Goal: Transaction & Acquisition: Purchase product/service

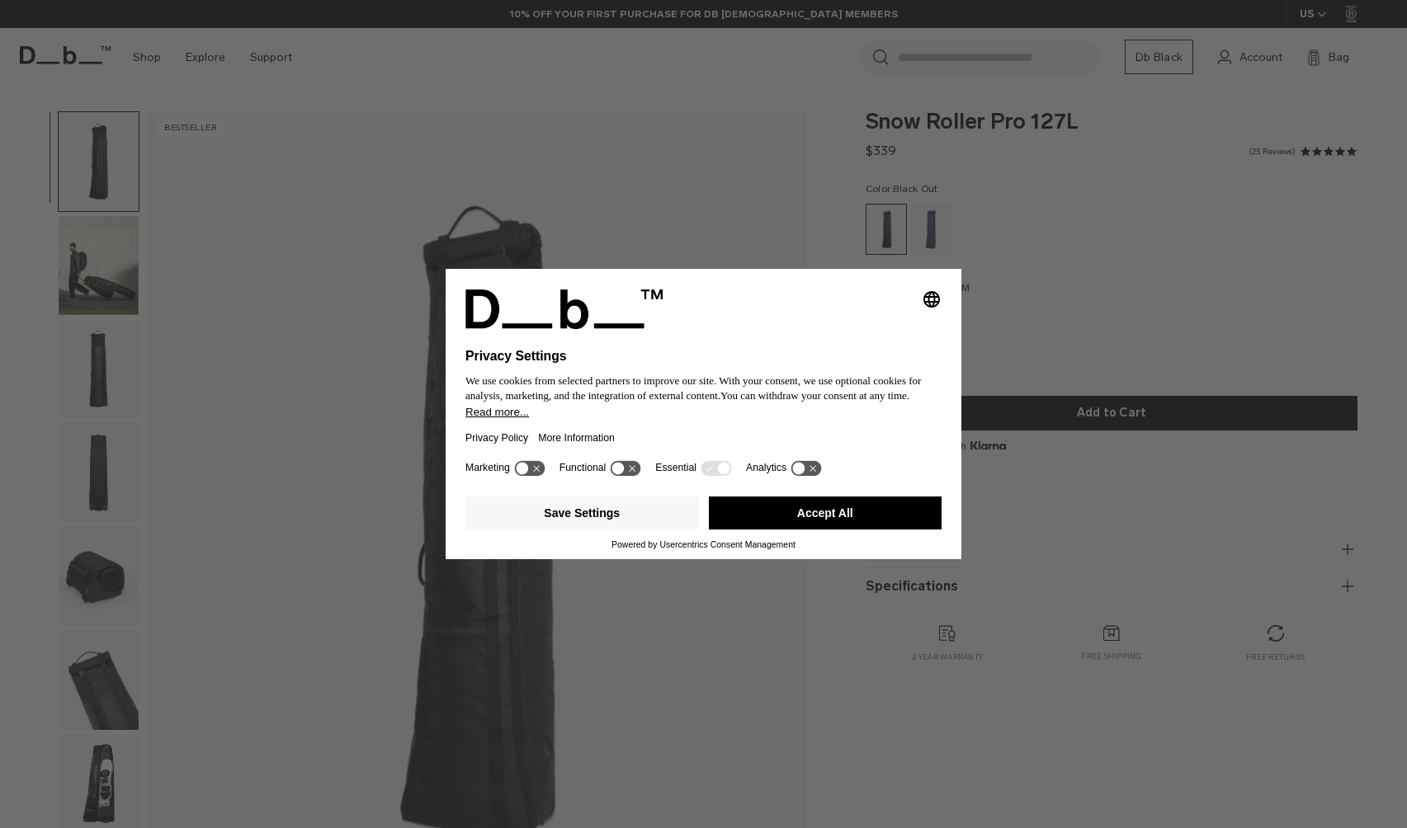
click at [781, 511] on button "Accept All" at bounding box center [826, 513] width 234 height 33
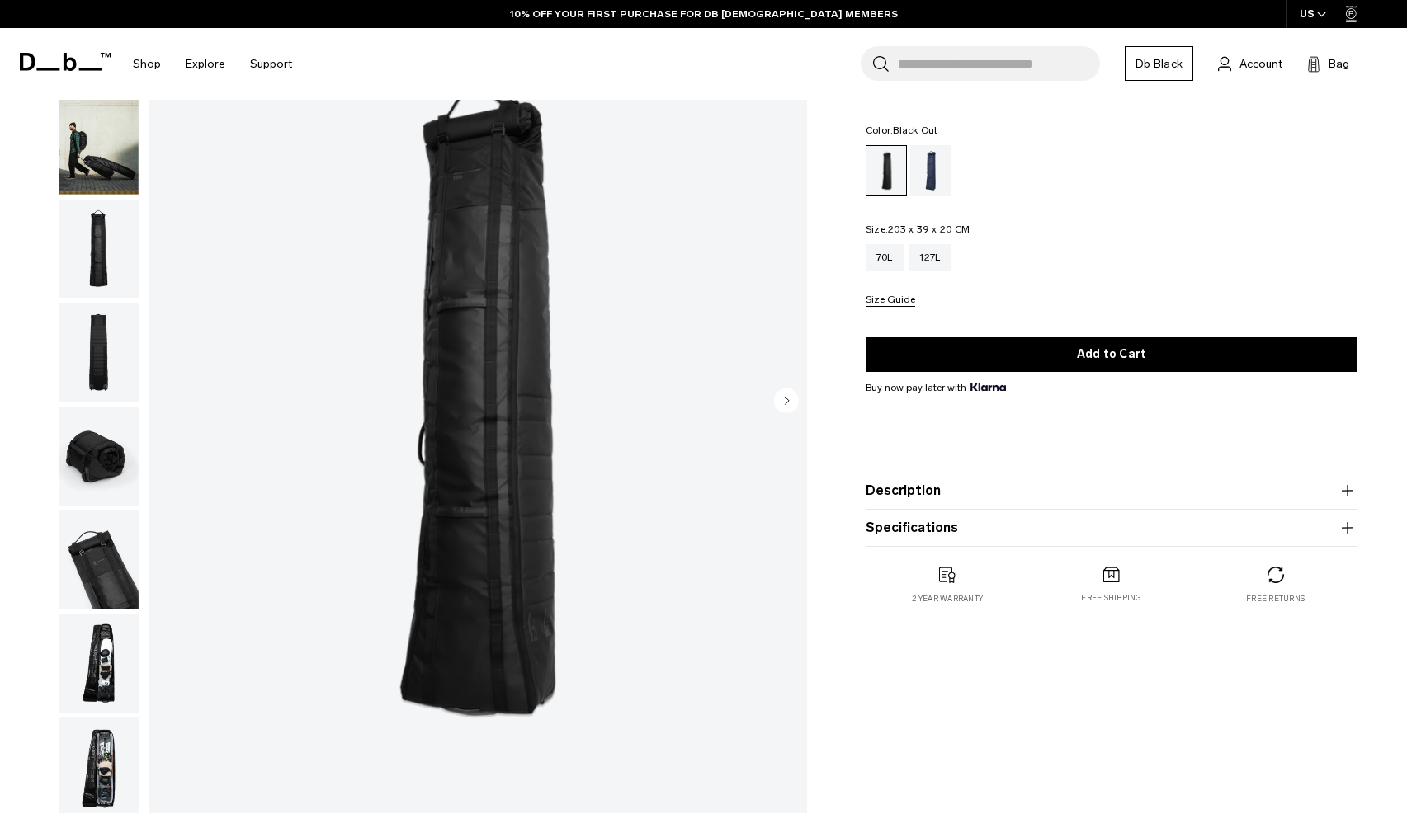
scroll to position [107, 0]
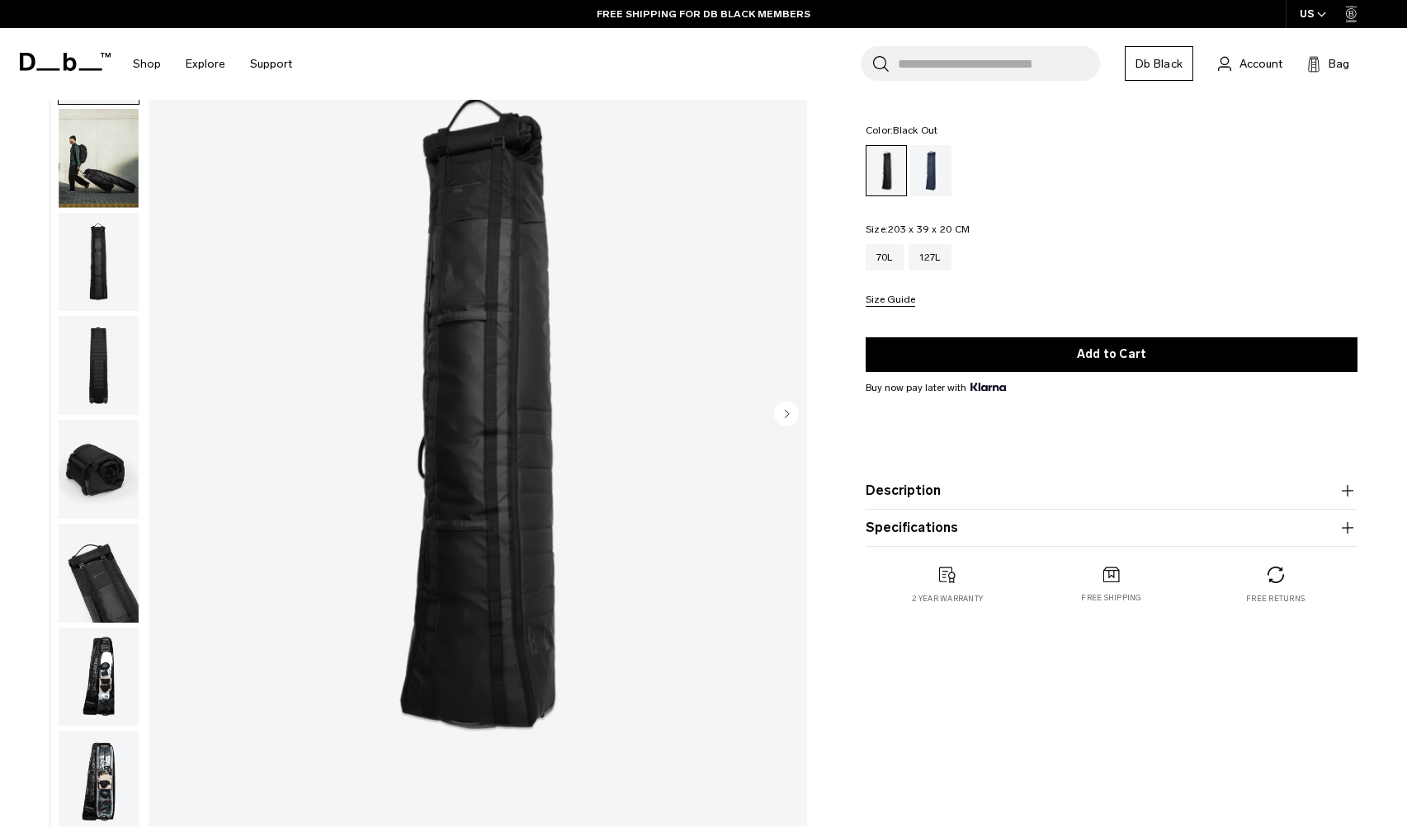
click at [789, 409] on circle "Next slide" at bounding box center [786, 413] width 25 height 25
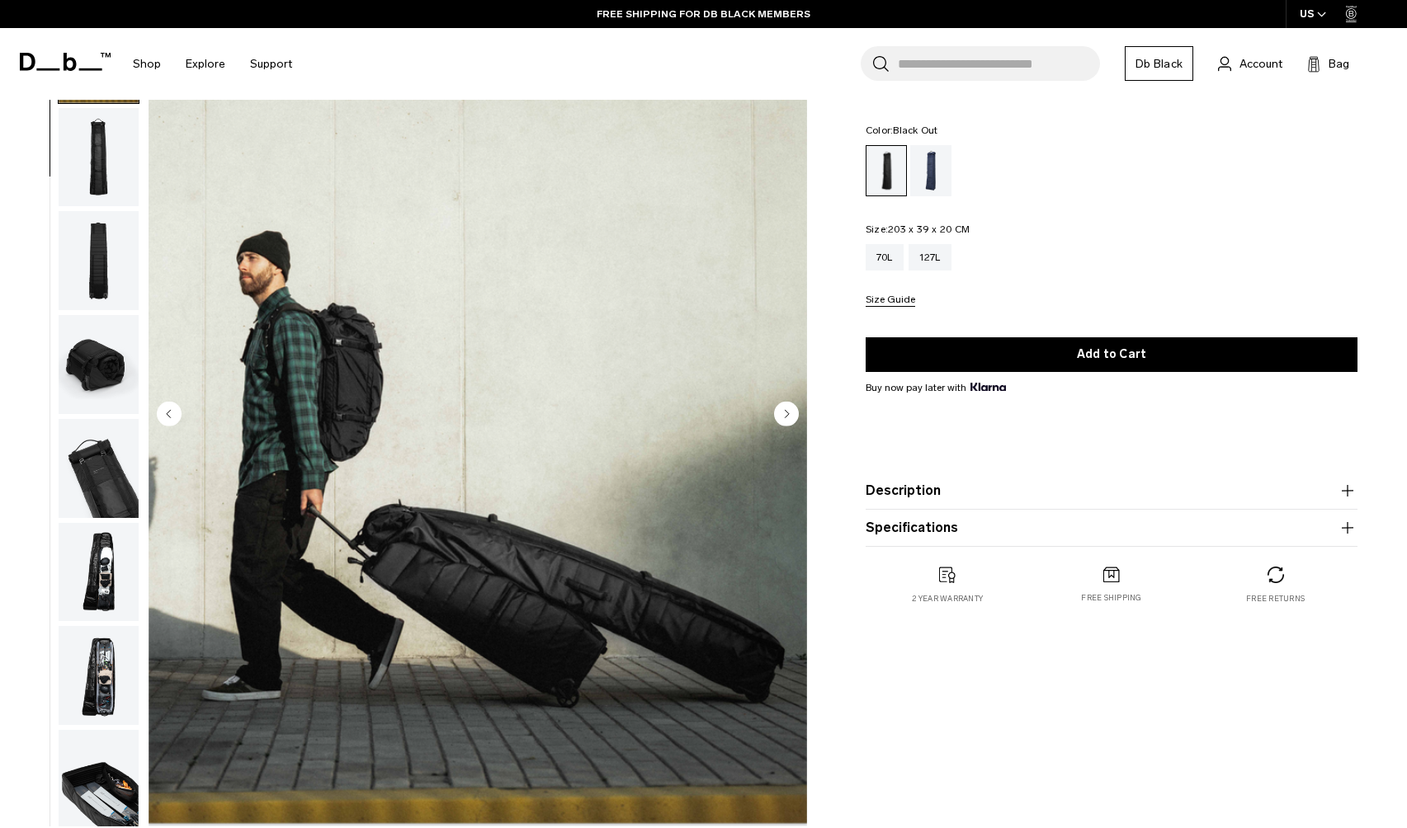
click at [789, 409] on circle "Next slide" at bounding box center [786, 413] width 25 height 25
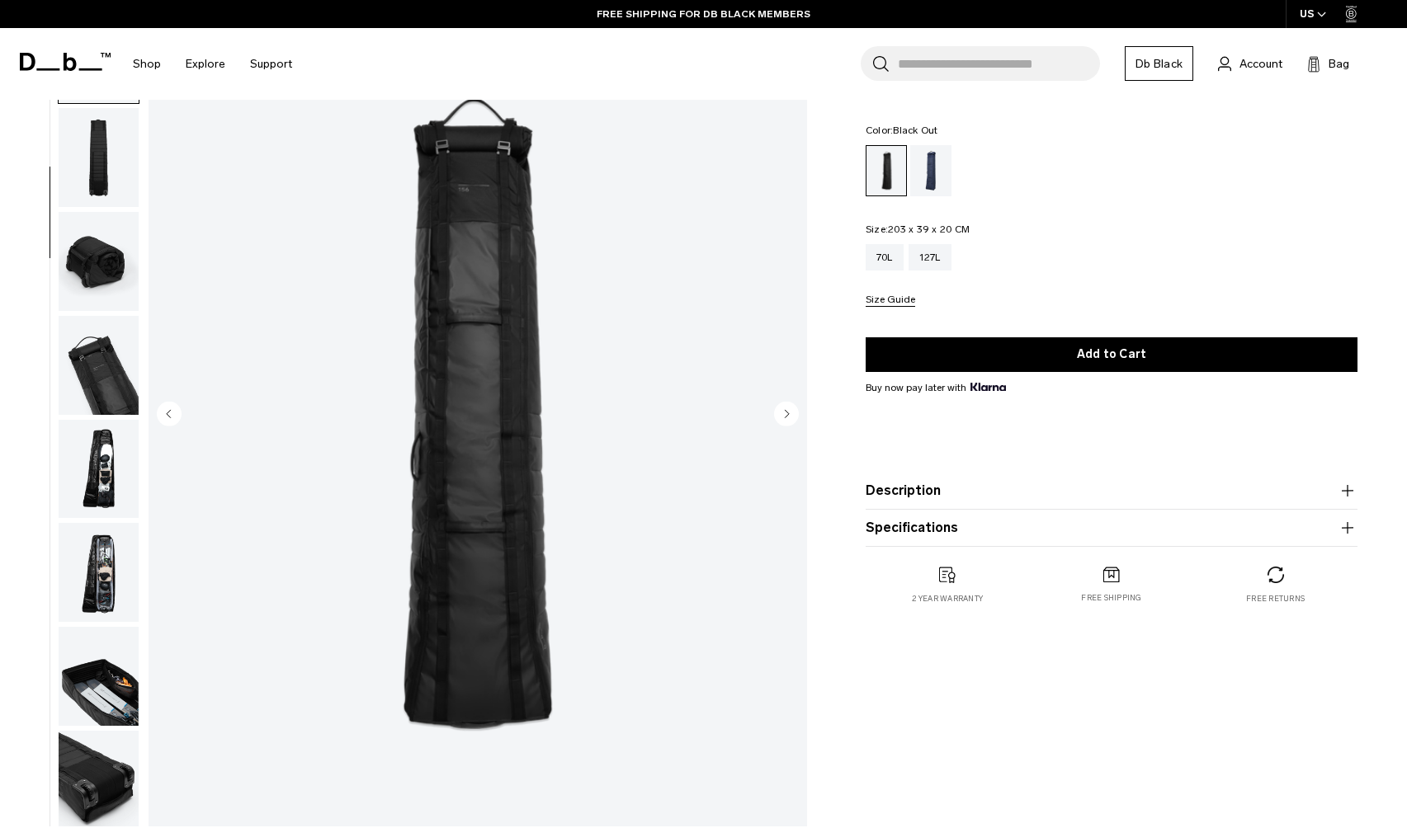
scroll to position [209, 0]
click at [789, 409] on circle "Next slide" at bounding box center [786, 413] width 25 height 25
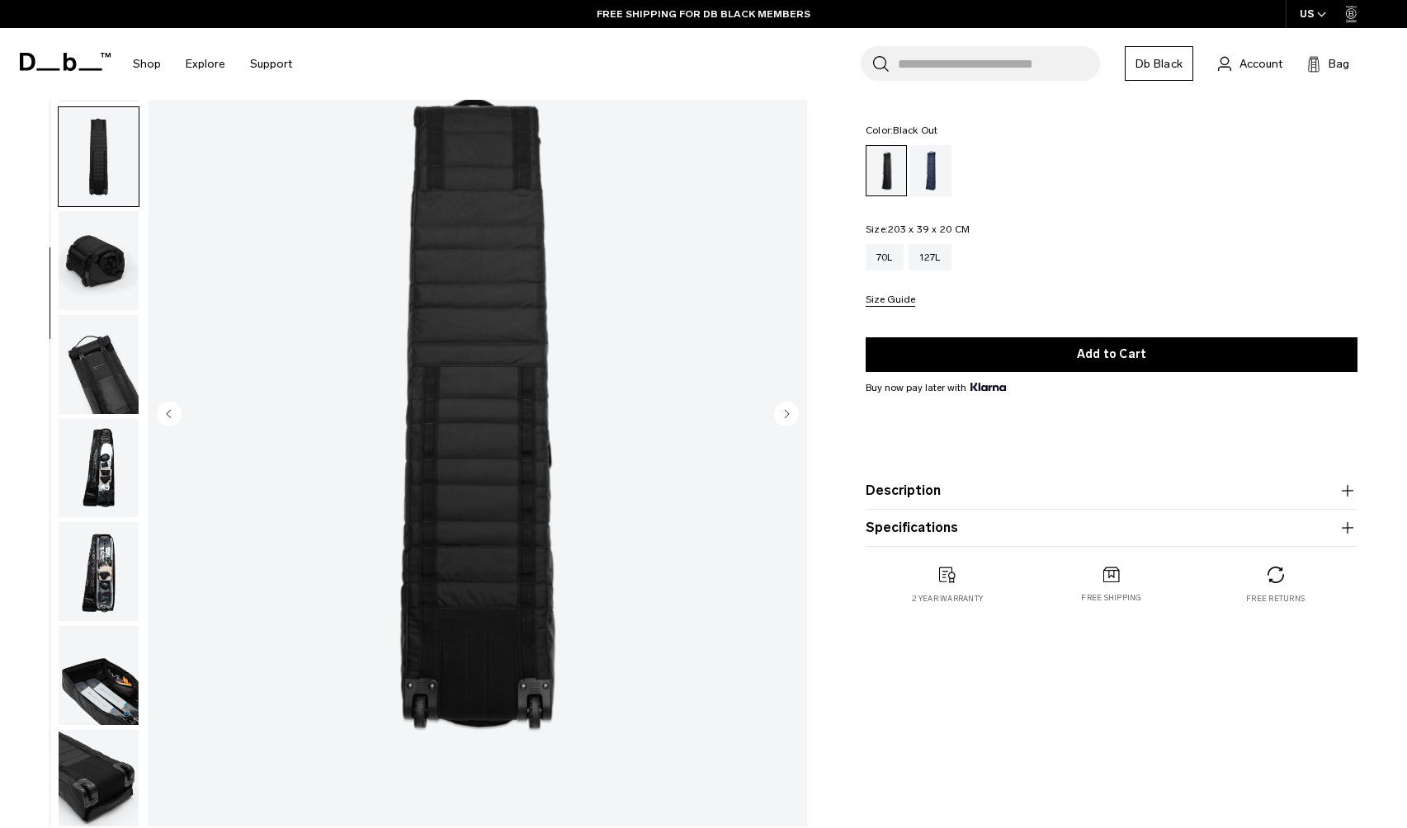
scroll to position [219, 0]
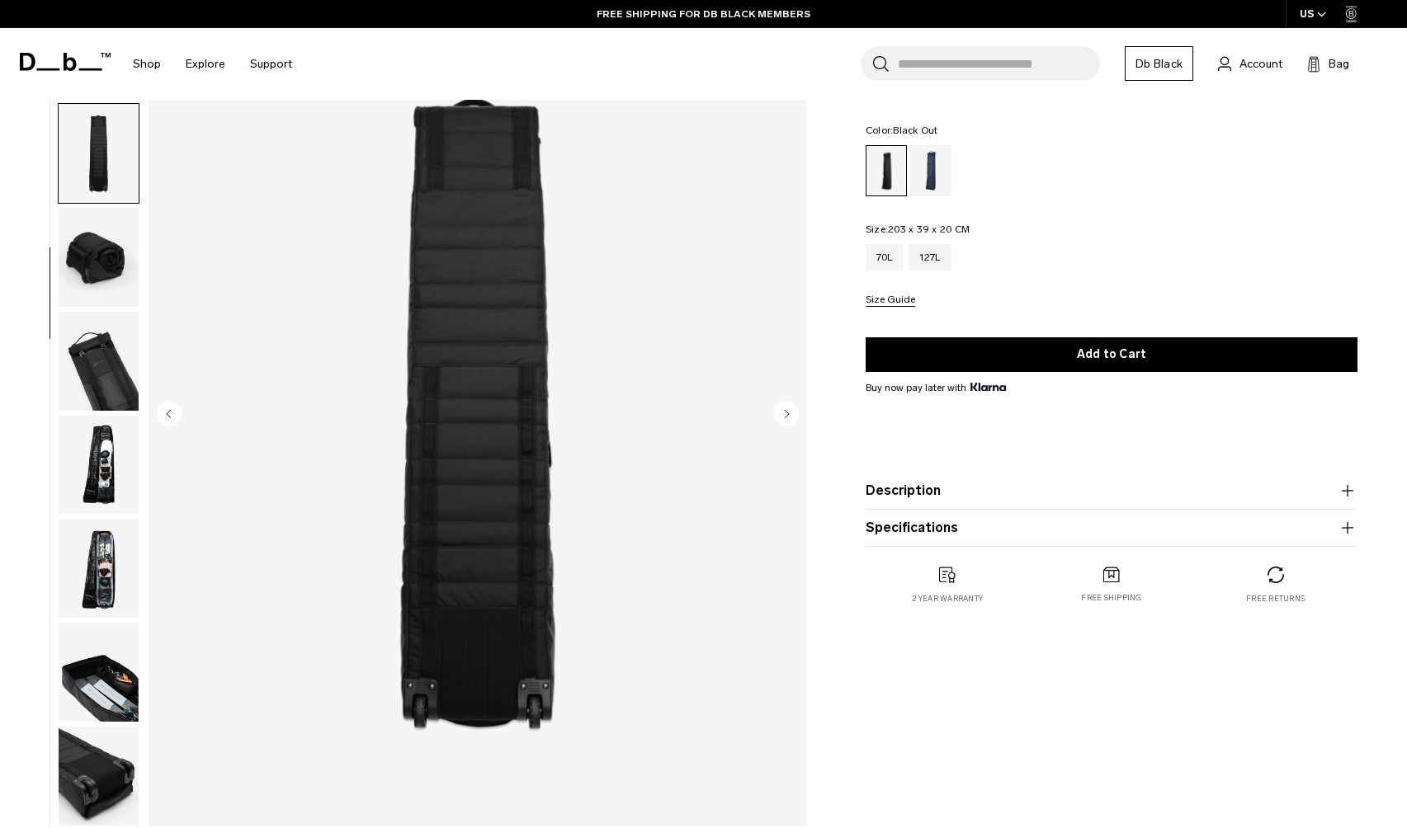
click at [789, 409] on circle "Next slide" at bounding box center [786, 413] width 25 height 25
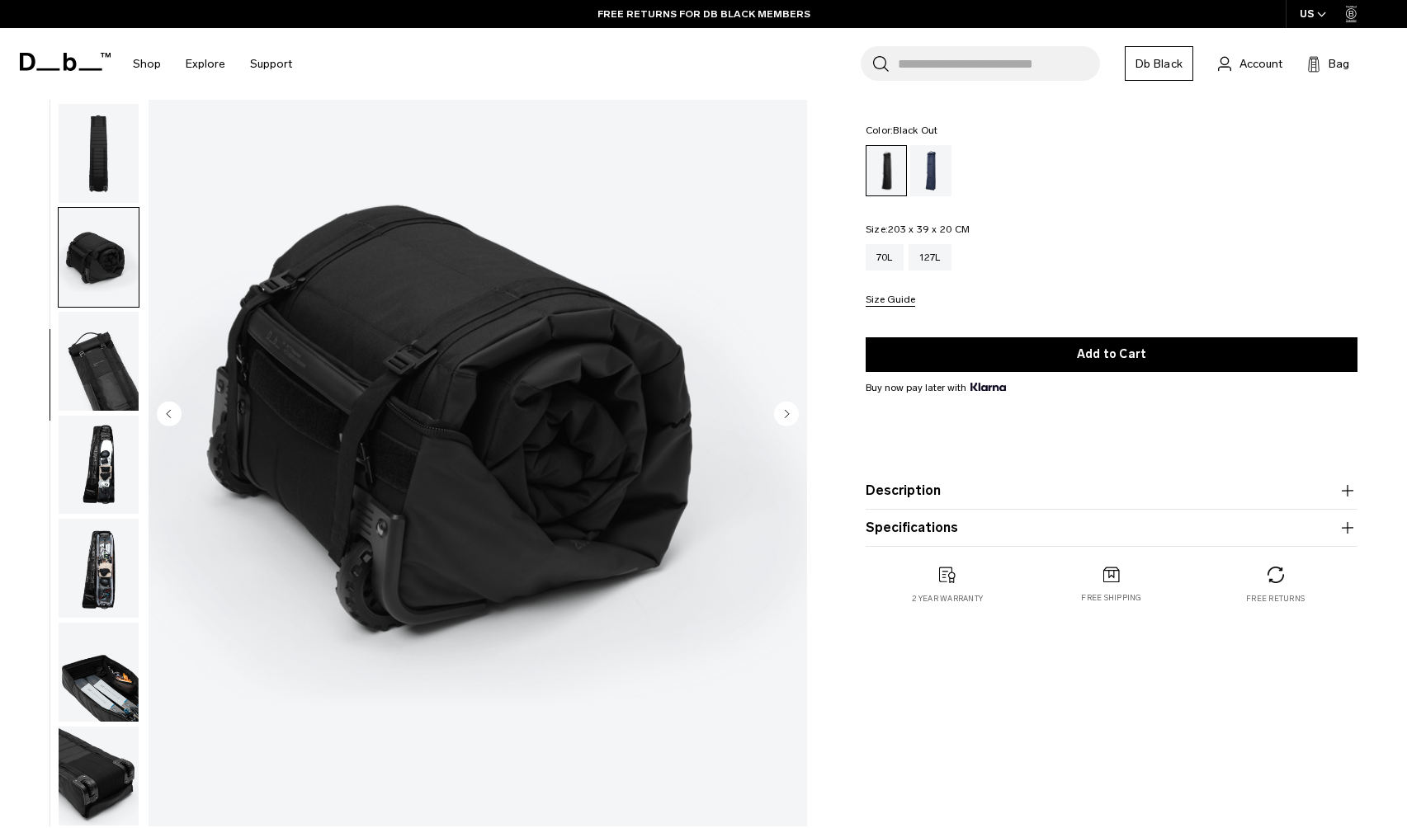
click at [179, 413] on circle "Previous slide" at bounding box center [169, 413] width 25 height 25
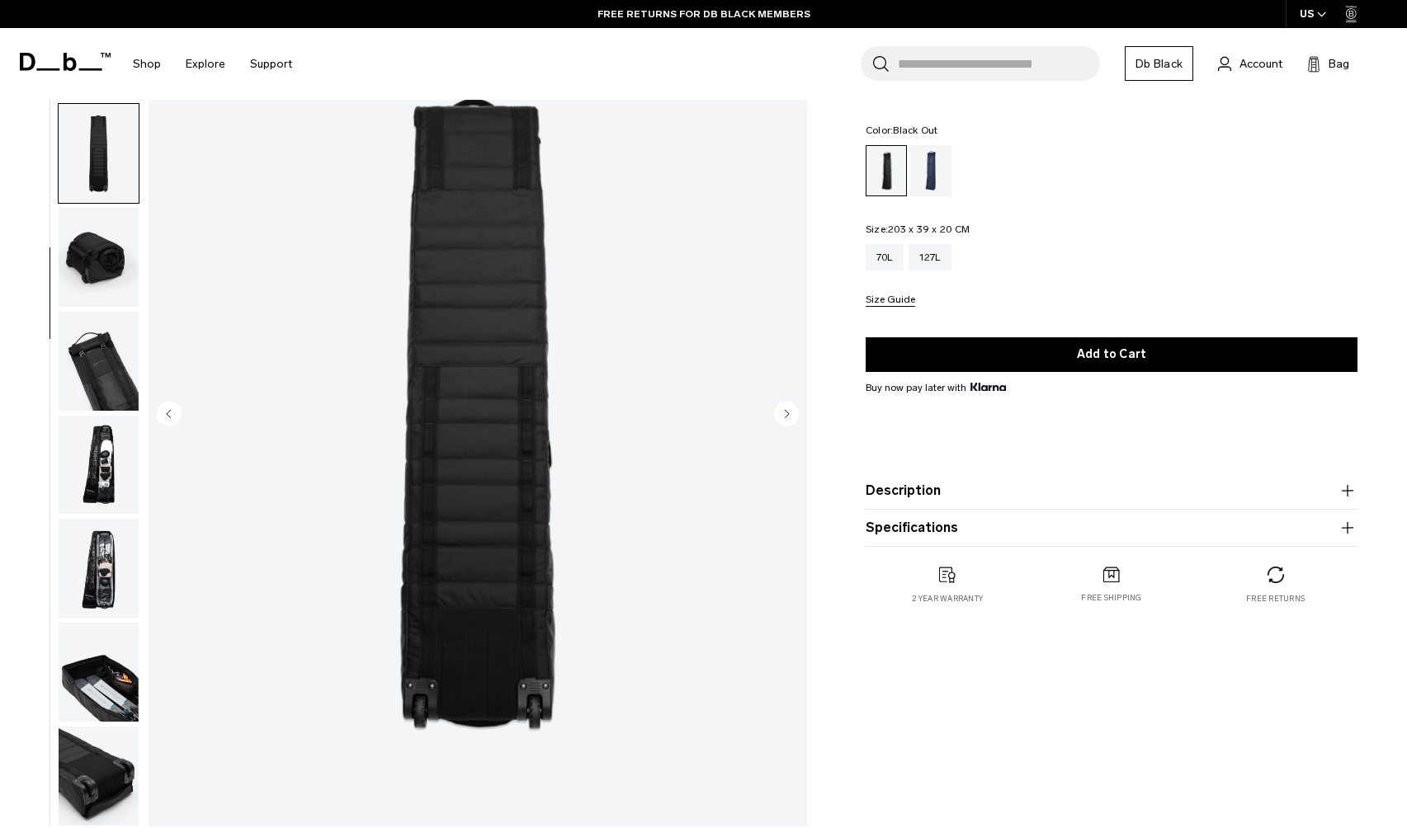
click at [179, 413] on circle "Previous slide" at bounding box center [169, 413] width 25 height 25
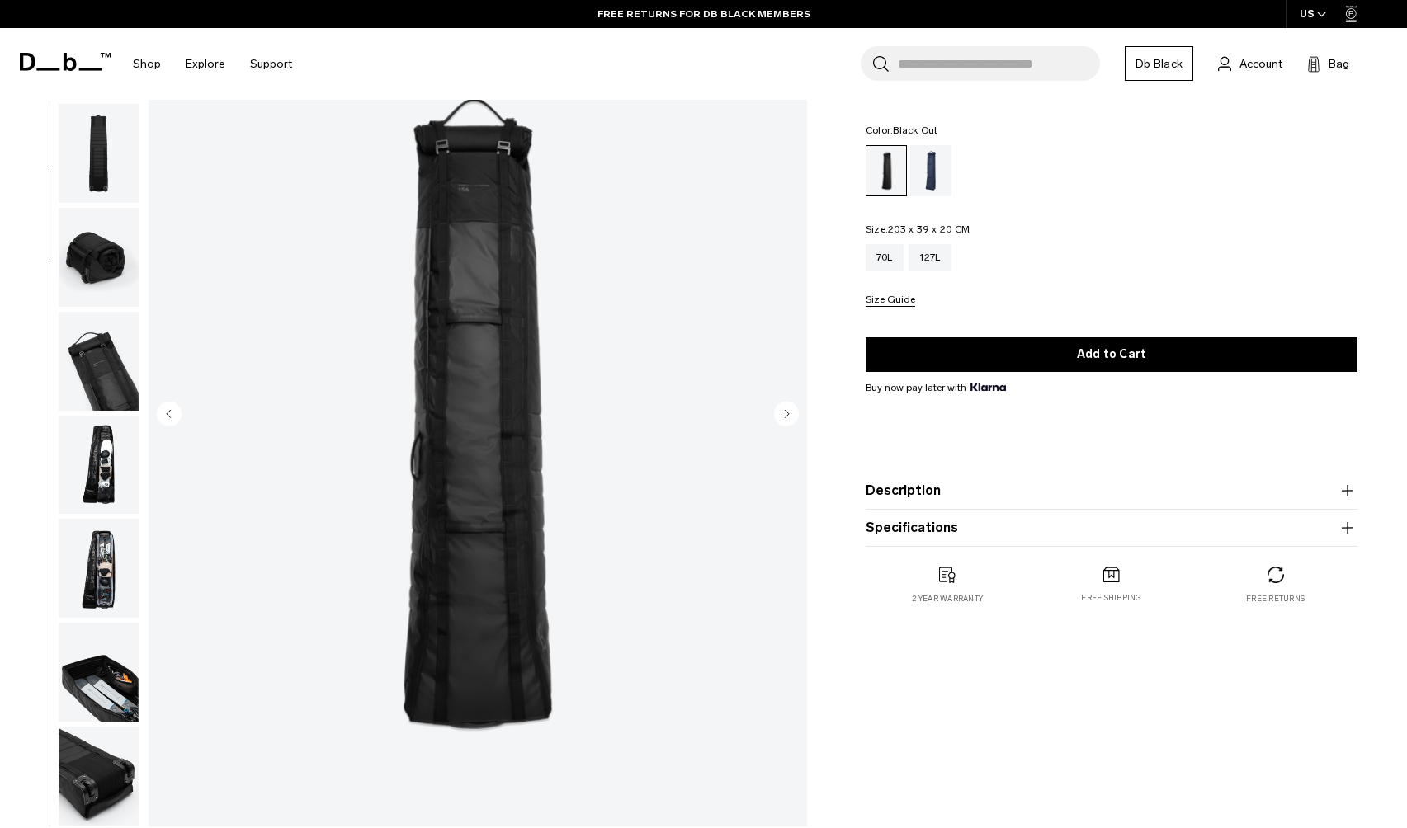
scroll to position [209, 0]
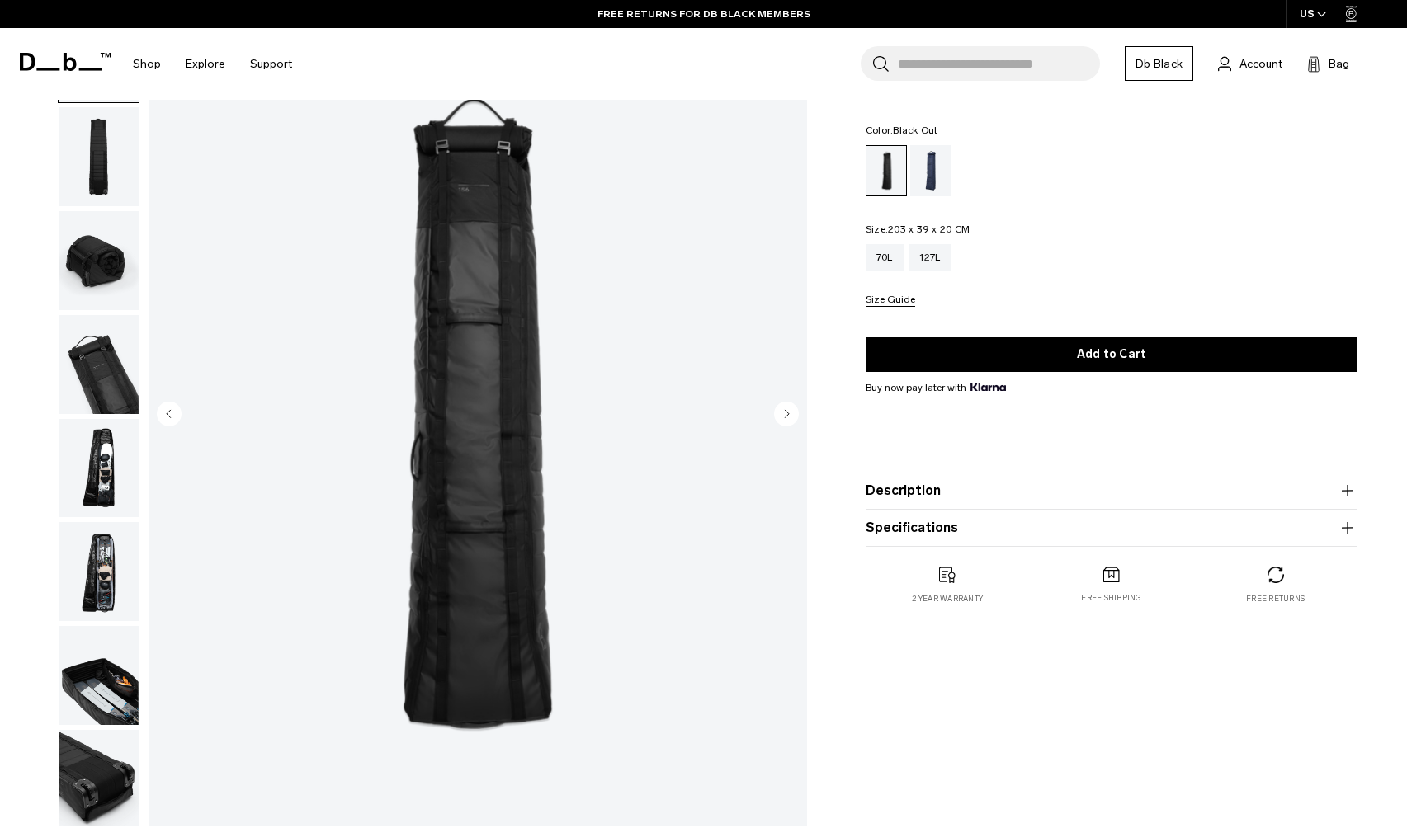
click at [178, 413] on circle "Previous slide" at bounding box center [169, 413] width 25 height 25
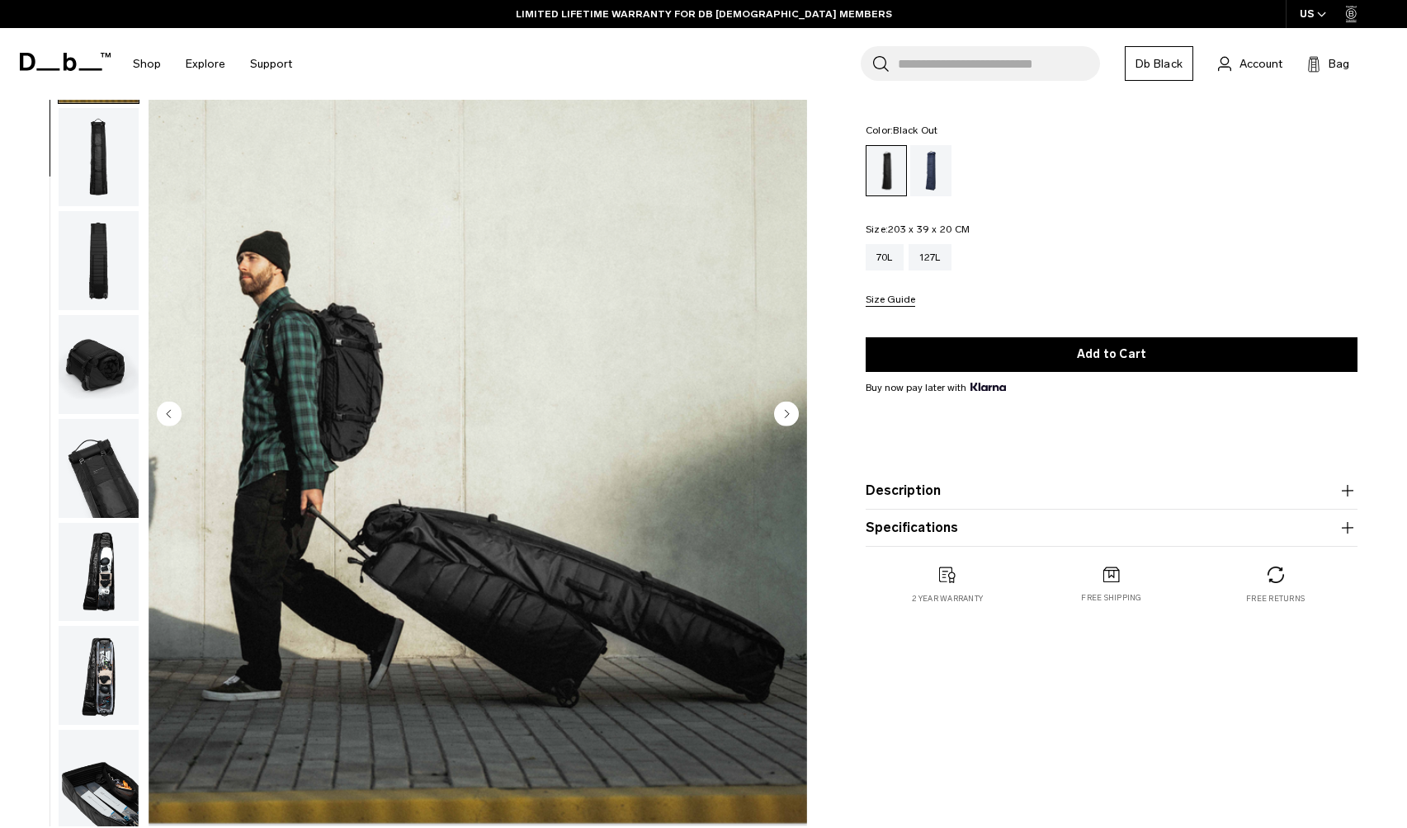
click at [178, 413] on circle "Previous slide" at bounding box center [169, 413] width 25 height 25
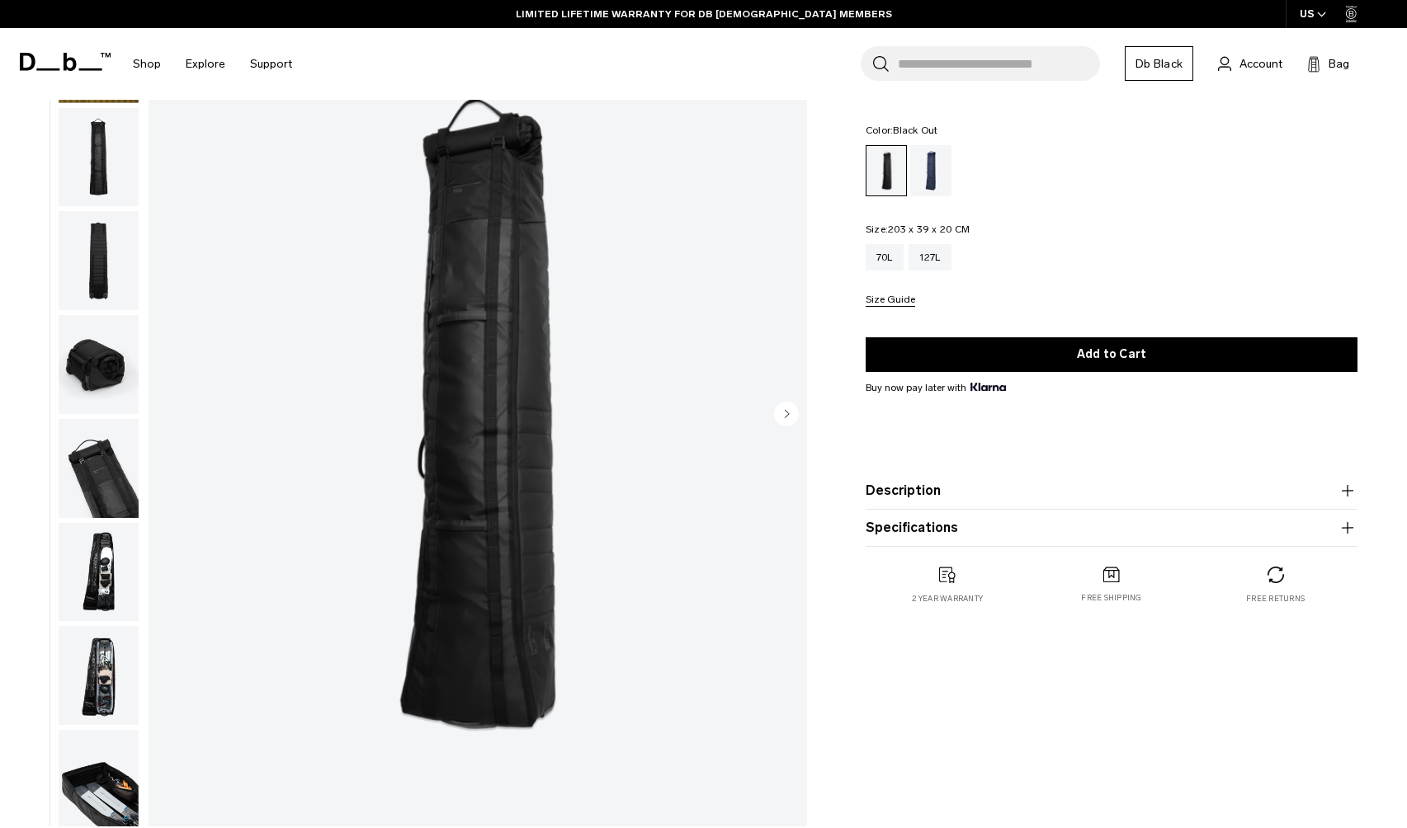
scroll to position [0, 0]
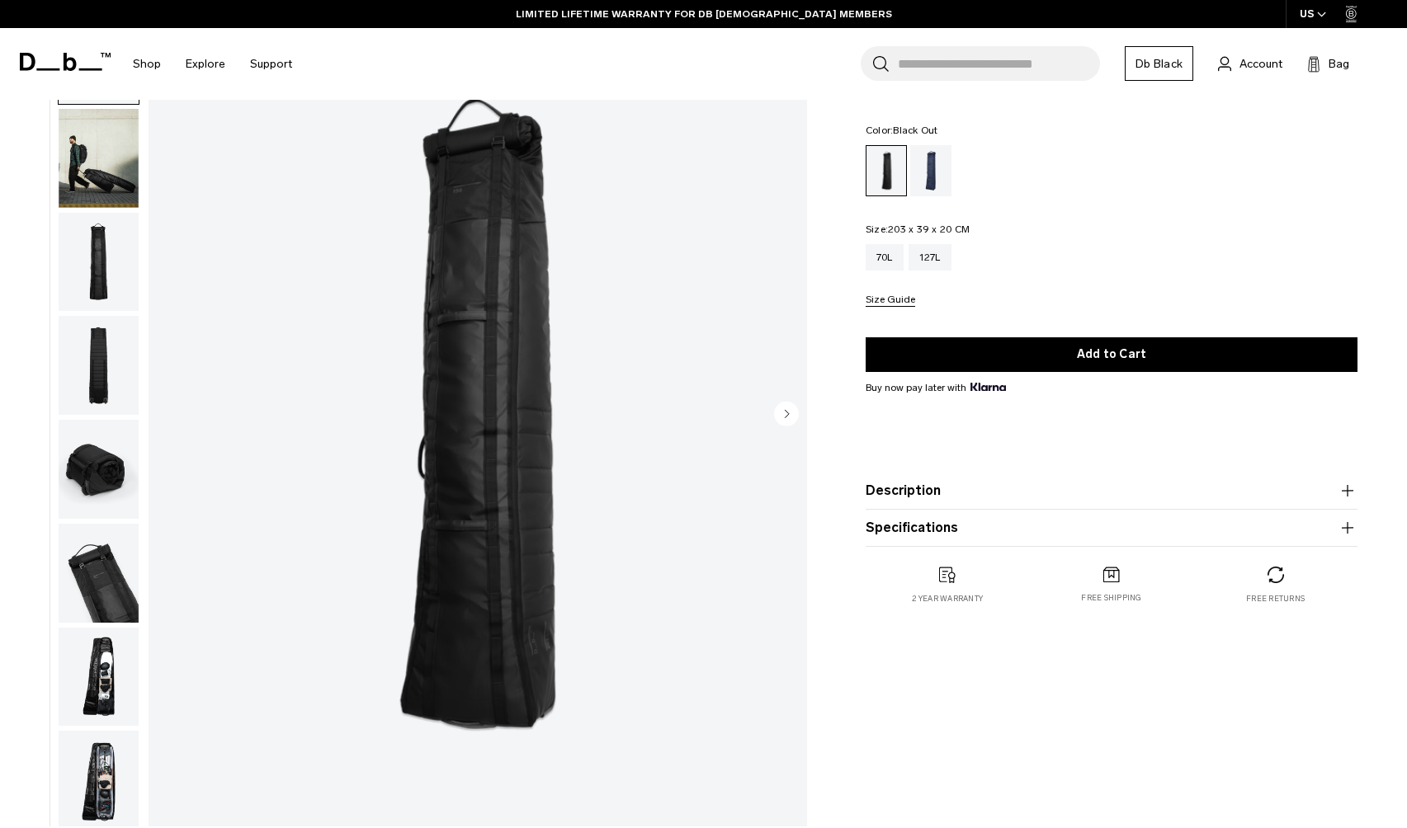
click at [787, 409] on circle "Next slide" at bounding box center [786, 413] width 25 height 25
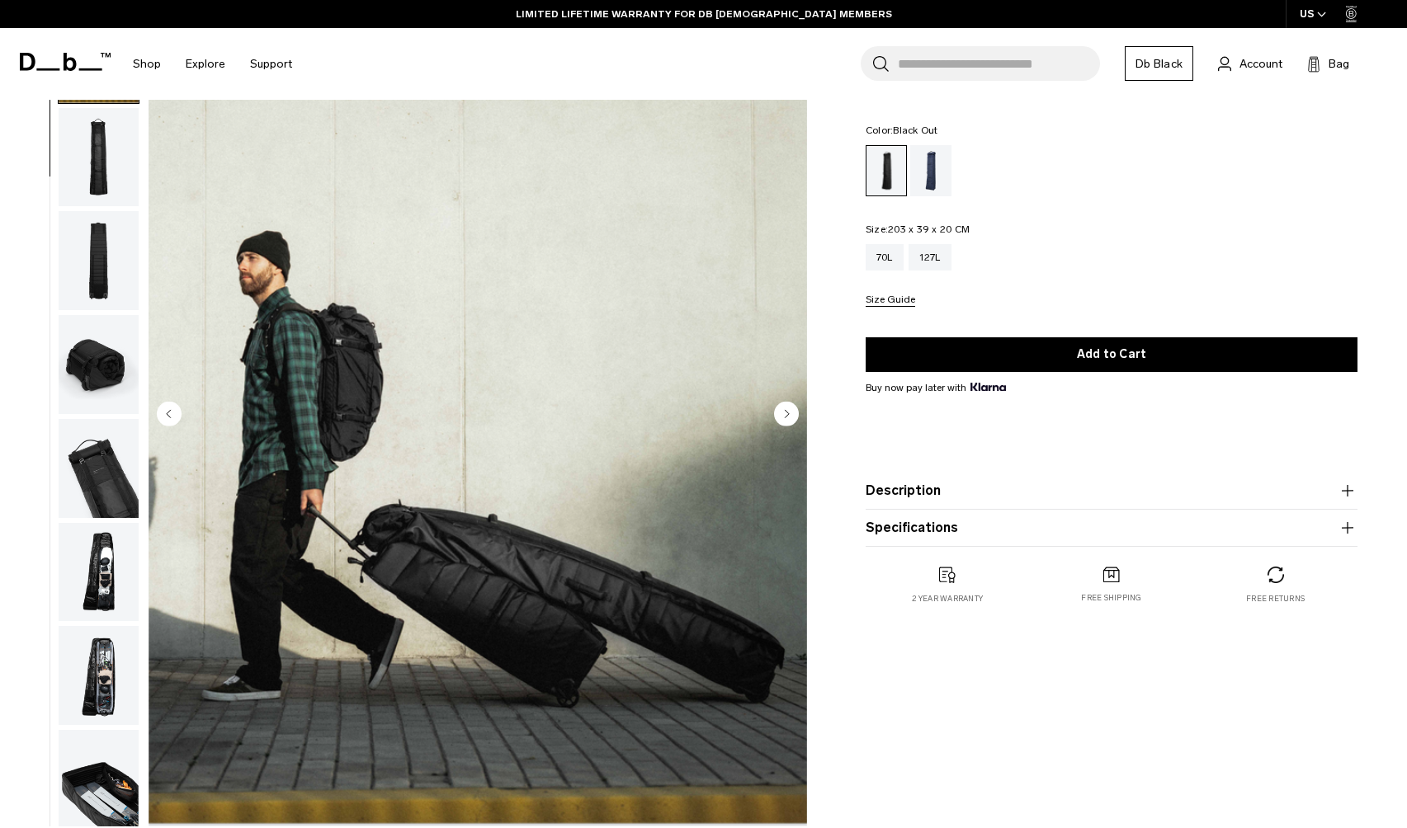
click at [787, 409] on circle "Next slide" at bounding box center [786, 413] width 25 height 25
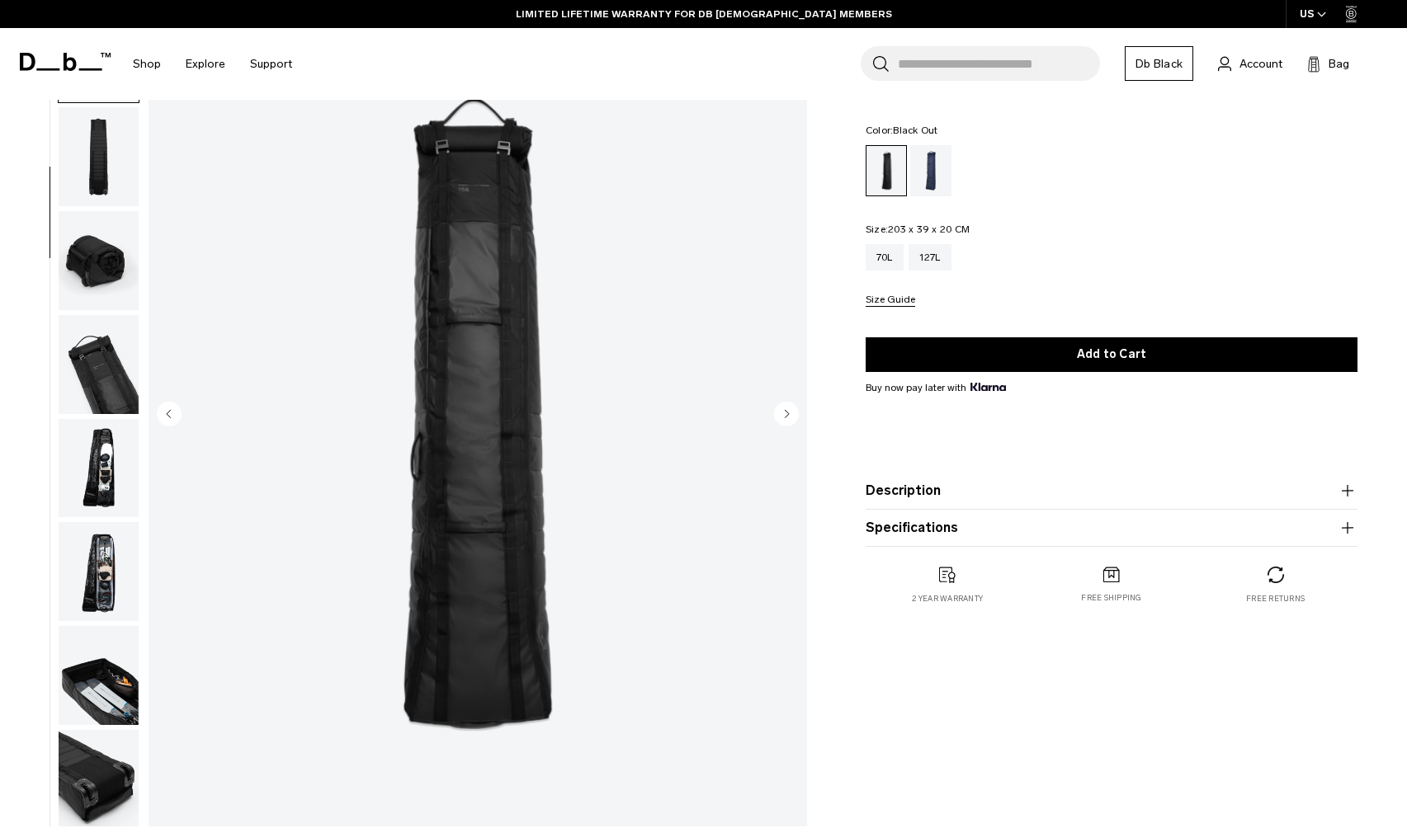
click at [787, 409] on circle "Next slide" at bounding box center [786, 413] width 25 height 25
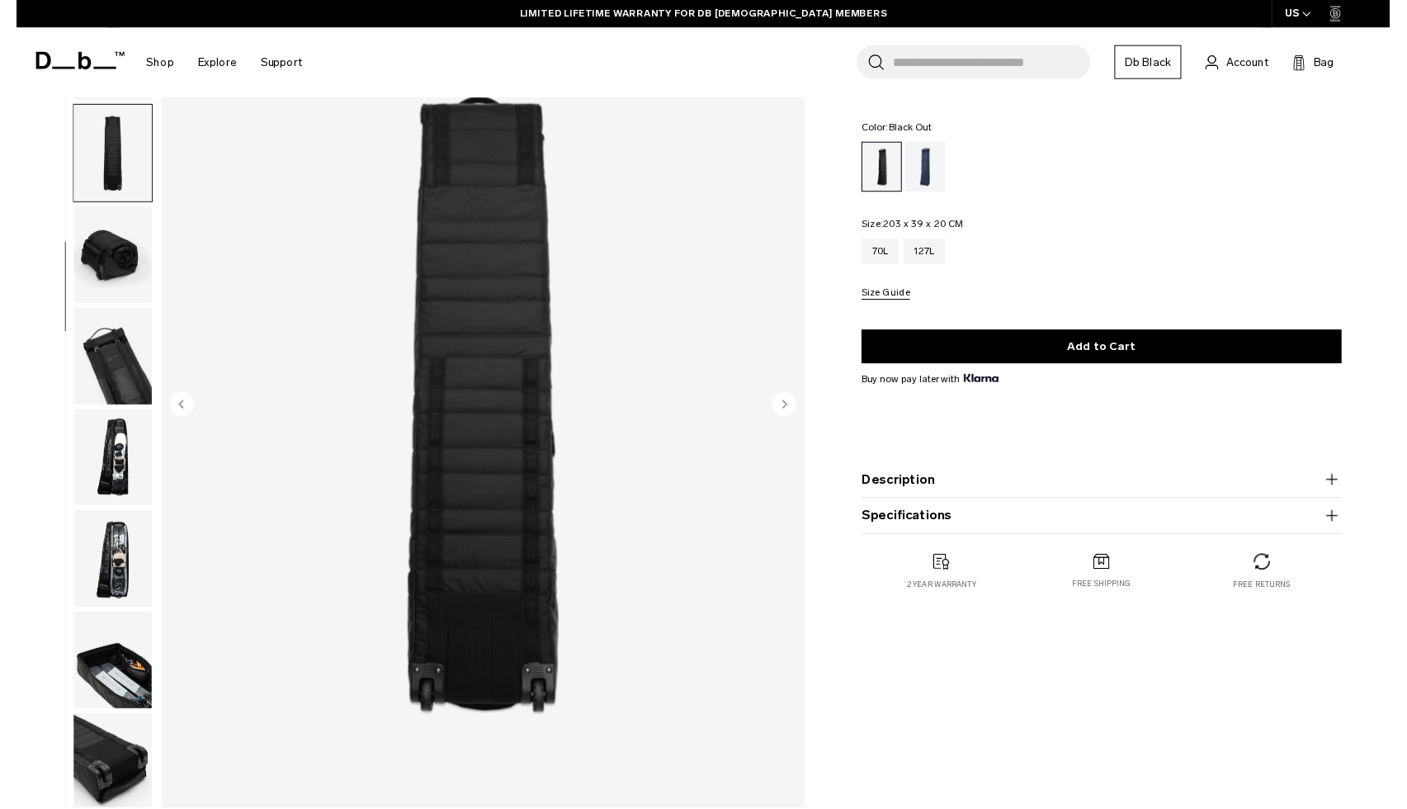
scroll to position [219, 0]
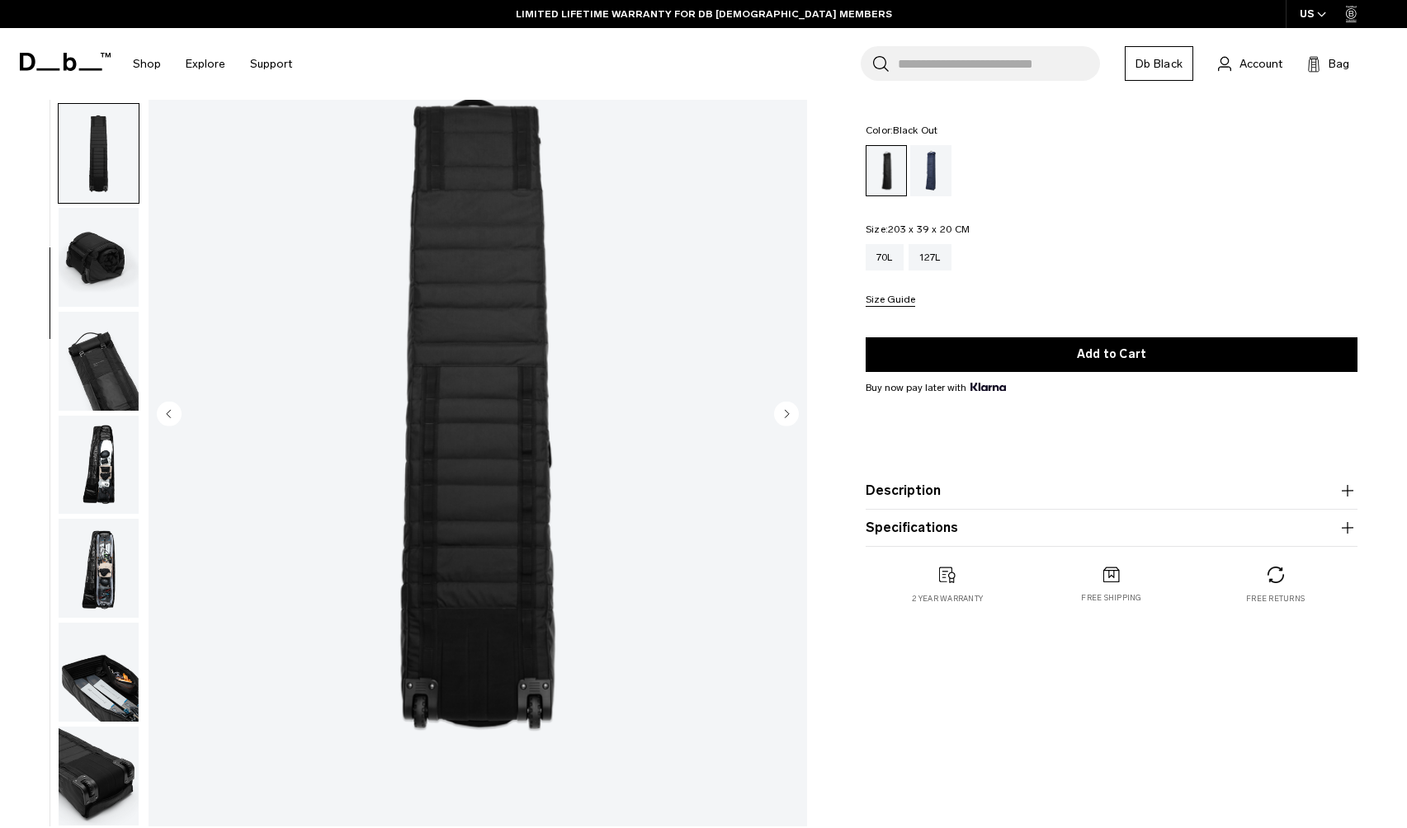
click at [787, 409] on circle "Next slide" at bounding box center [786, 413] width 25 height 25
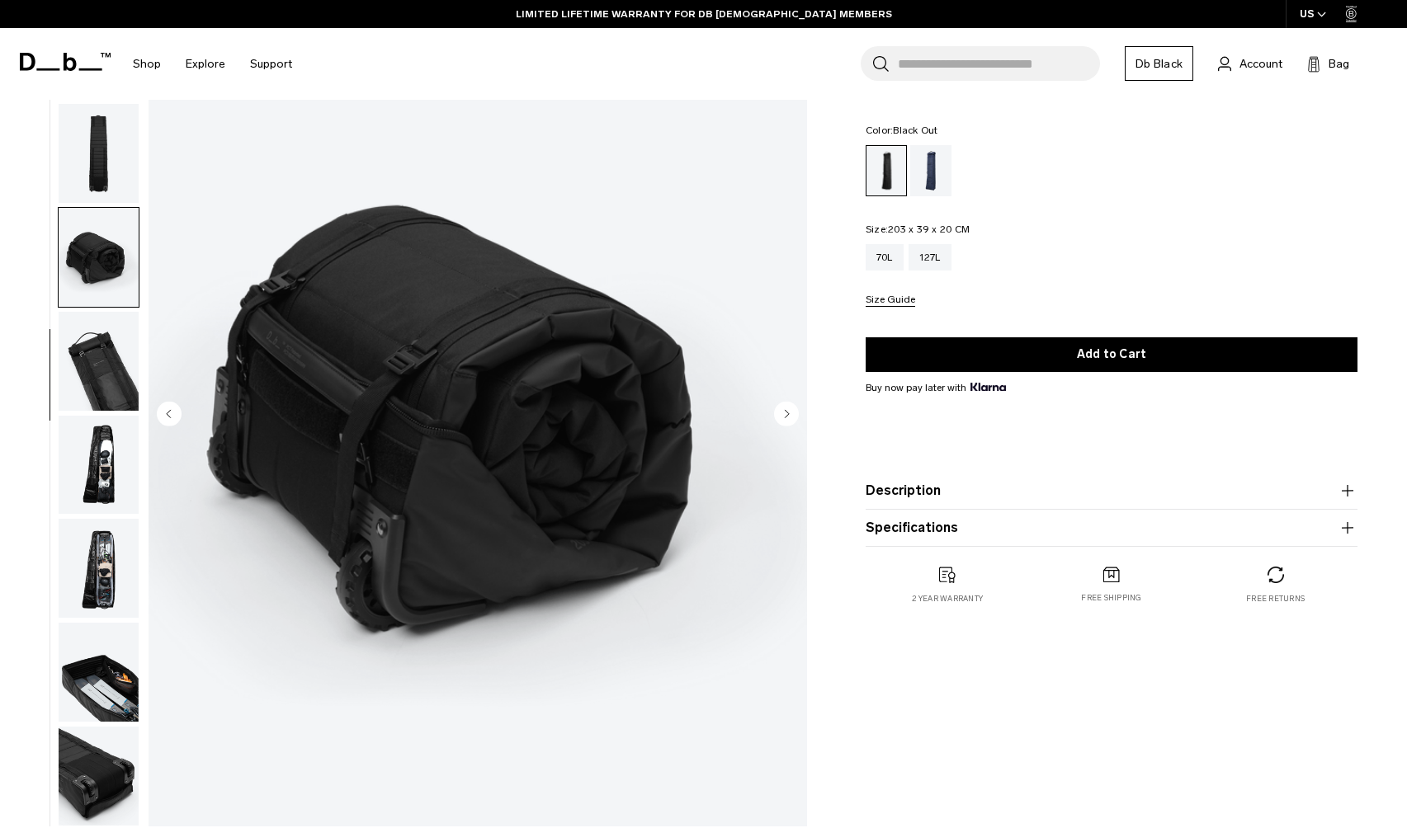
click at [787, 409] on circle "Next slide" at bounding box center [786, 413] width 25 height 25
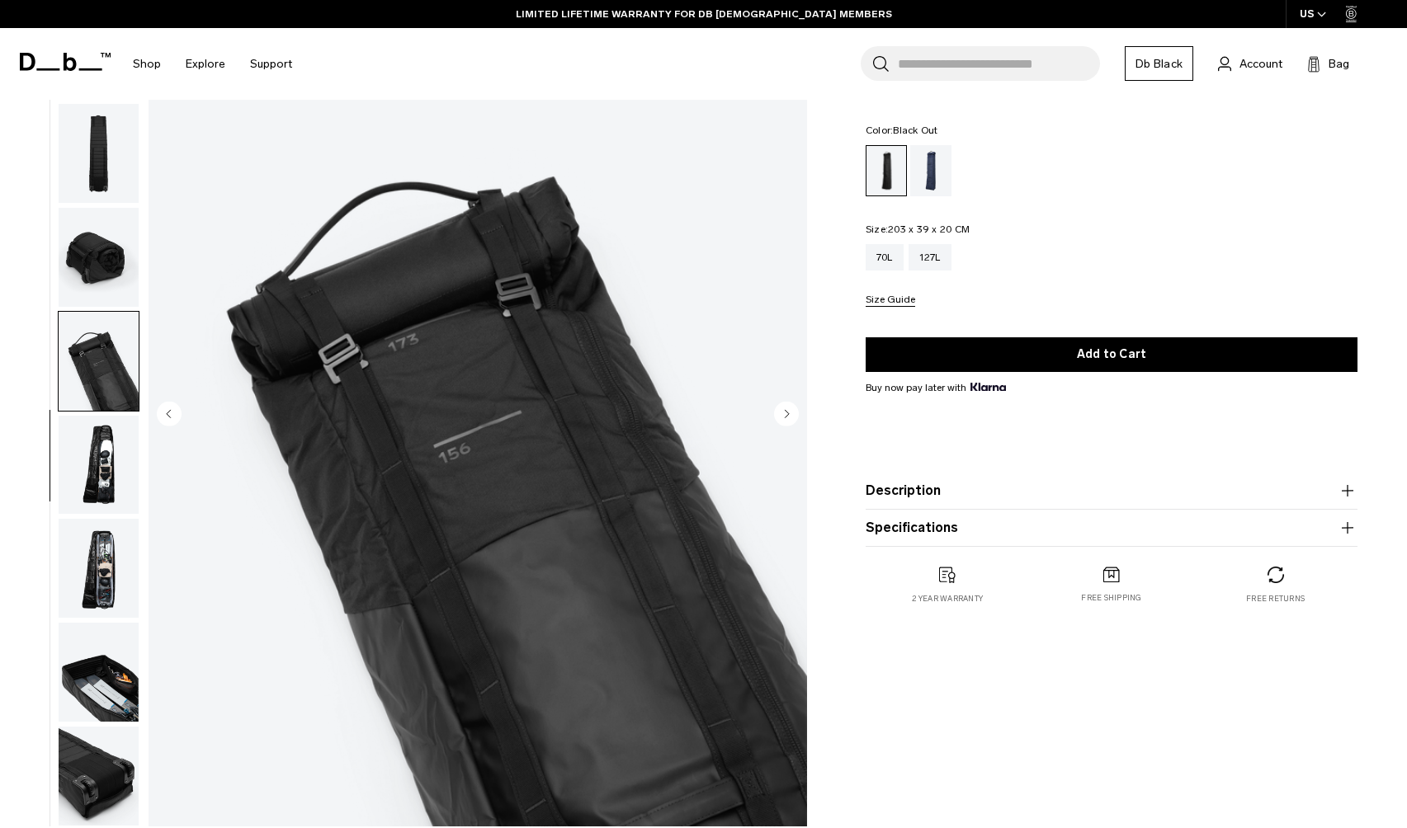
click at [787, 409] on circle "Next slide" at bounding box center [786, 413] width 25 height 25
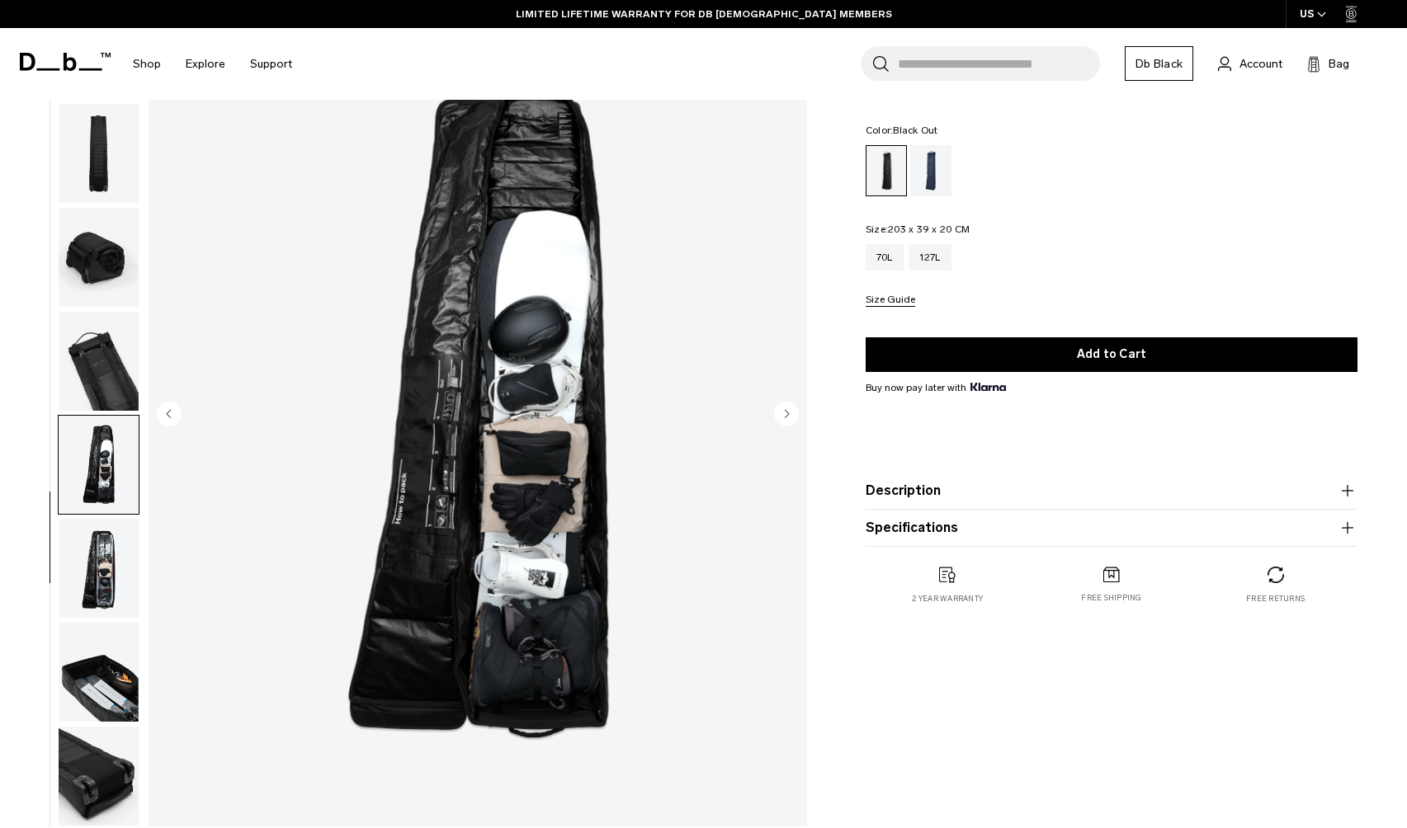
click at [787, 409] on circle "Next slide" at bounding box center [786, 413] width 25 height 25
